Goal: Find specific page/section: Find specific page/section

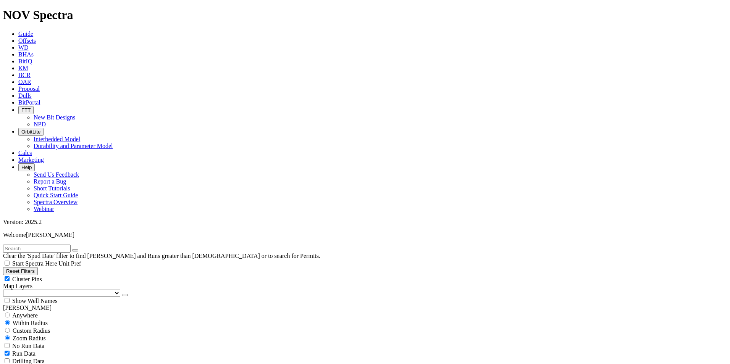
scroll to position [153, 0]
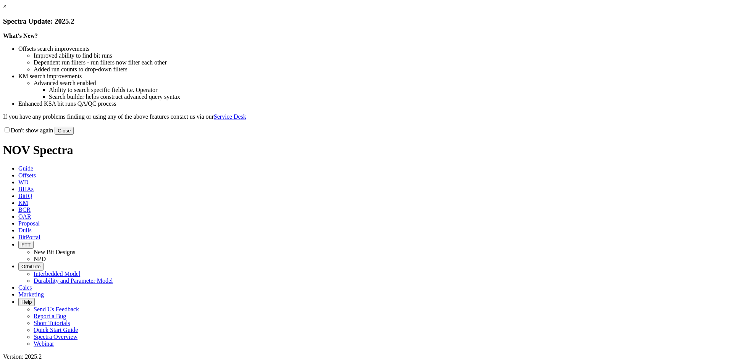
click at [6, 10] on link "×" at bounding box center [4, 6] width 3 height 6
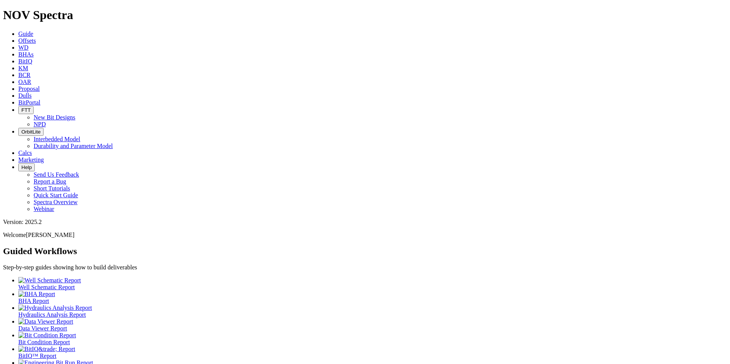
click at [40, 99] on span "BitPortal" at bounding box center [29, 102] width 22 height 6
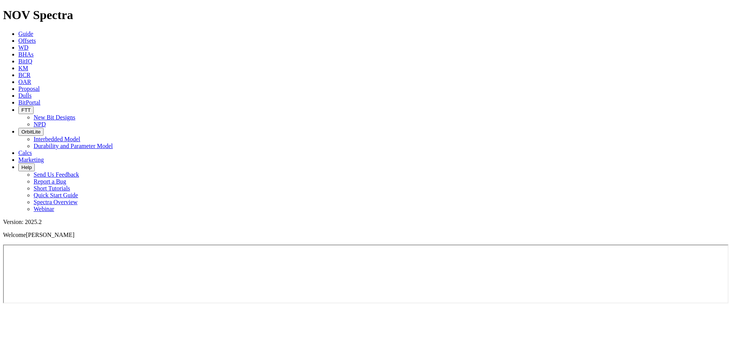
click at [32, 58] on span "BitIQ" at bounding box center [25, 61] width 14 height 6
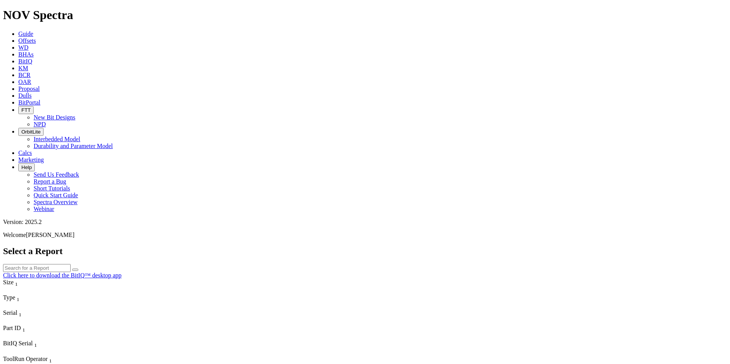
click at [40, 99] on span "BitPortal" at bounding box center [29, 102] width 22 height 6
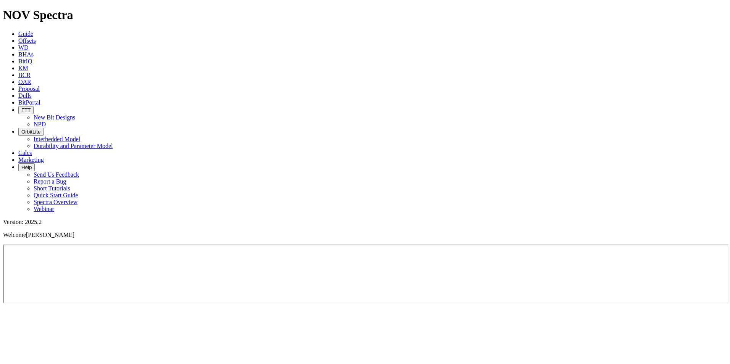
click at [34, 106] on button "FTT" at bounding box center [25, 110] width 15 height 8
click at [31, 107] on span "FTT" at bounding box center [25, 110] width 9 height 6
click at [75, 114] on link "New Bit Designs" at bounding box center [55, 117] width 42 height 6
click at [21, 129] on icon "button" at bounding box center [21, 132] width 0 height 6
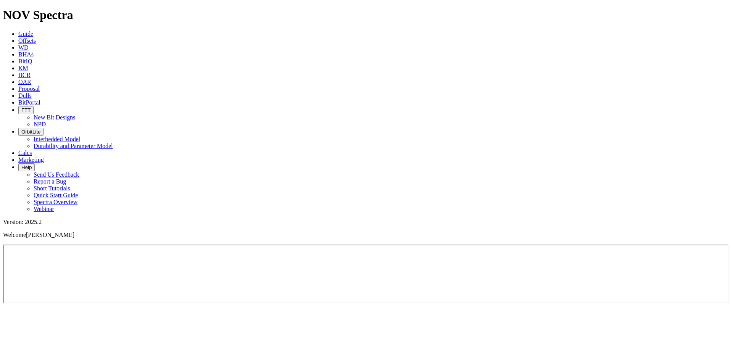
click at [80, 136] on link "Interbedded Model" at bounding box center [57, 139] width 47 height 6
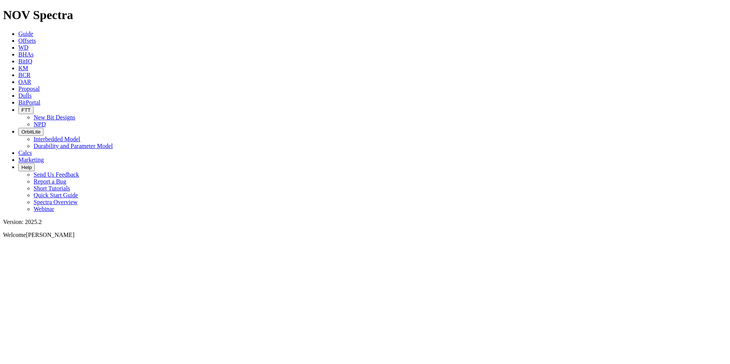
click at [40, 99] on span "BitPortal" at bounding box center [29, 102] width 22 height 6
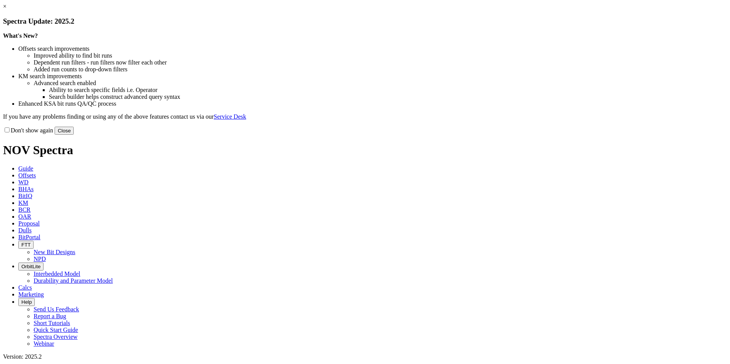
click at [74, 135] on button "Close" at bounding box center [64, 131] width 19 height 8
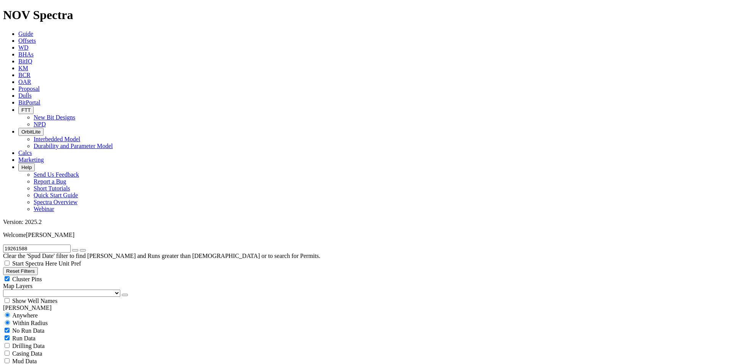
radio input "false"
radio input "true"
